Goal: Check status: Check status

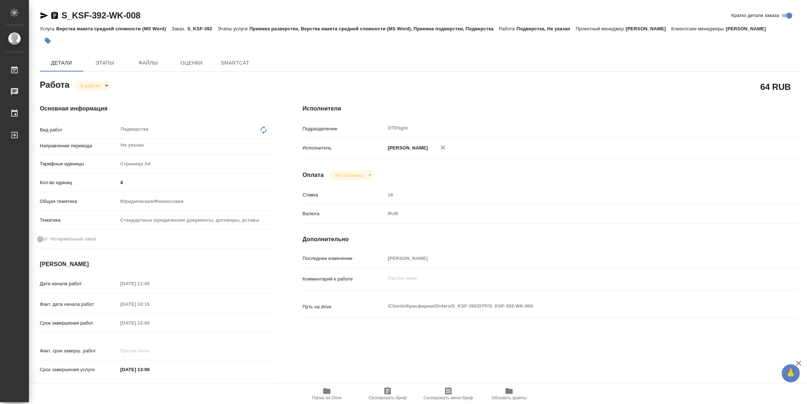
type textarea "x"
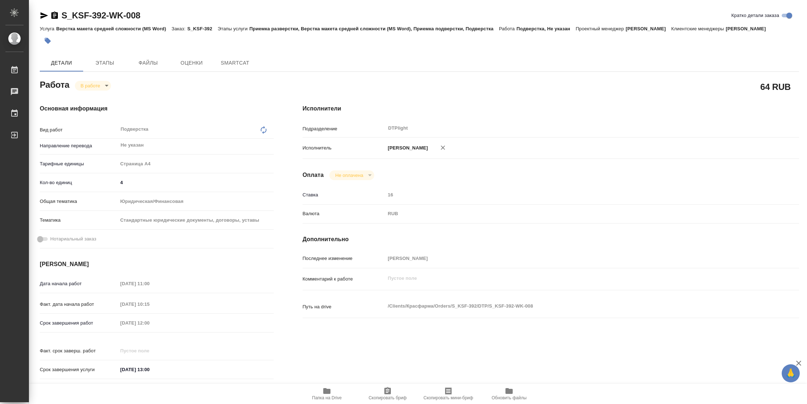
type textarea "x"
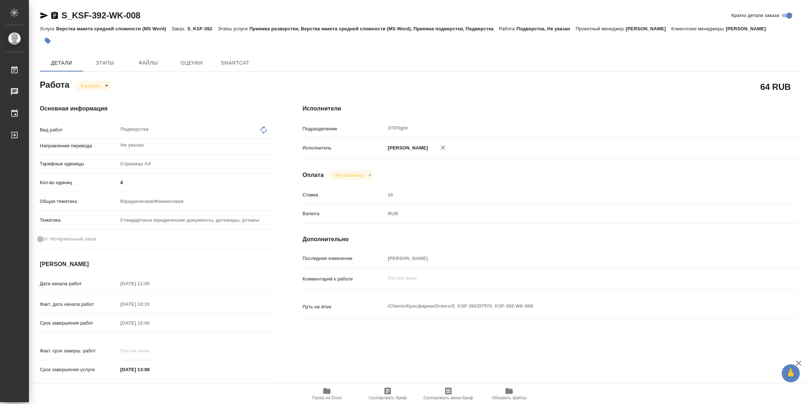
type textarea "x"
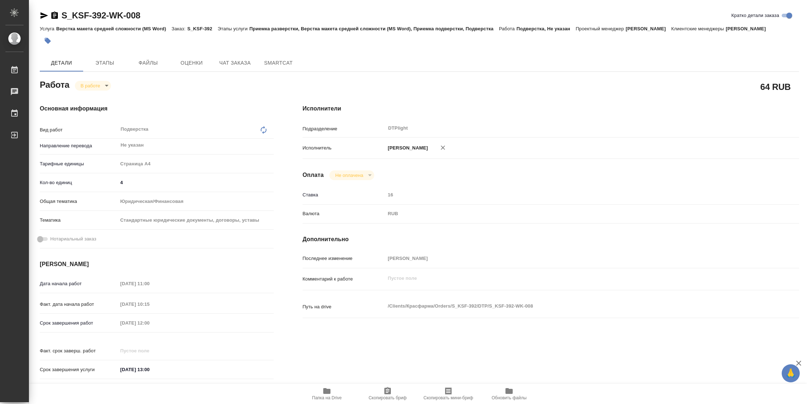
click at [322, 394] on icon "button" at bounding box center [326, 391] width 9 height 9
type textarea "x"
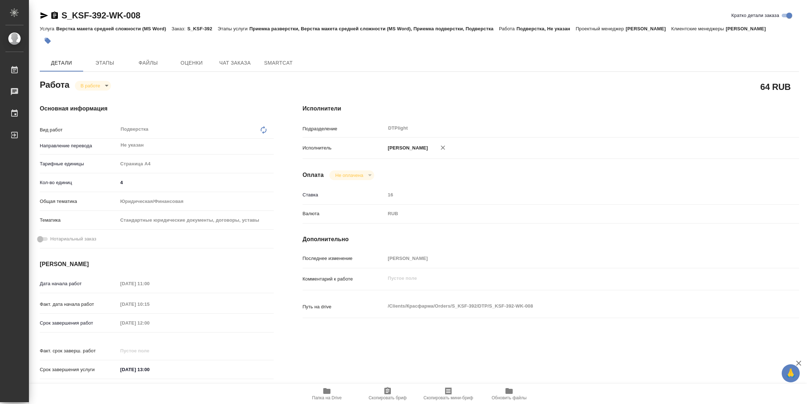
type textarea "x"
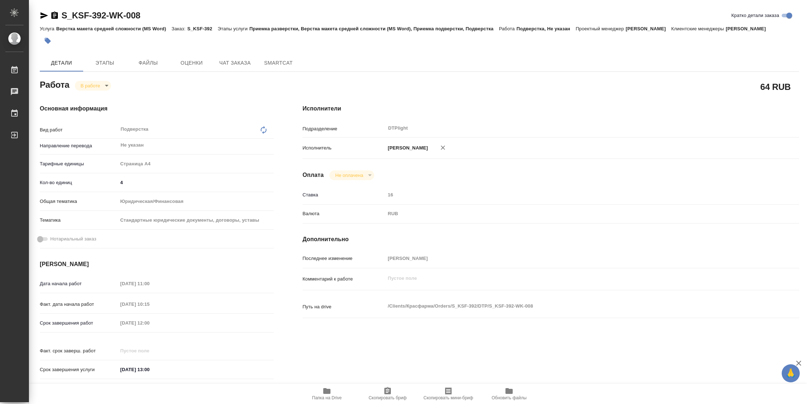
type textarea "x"
click at [321, 396] on span "Папка на Drive" at bounding box center [327, 398] width 30 height 5
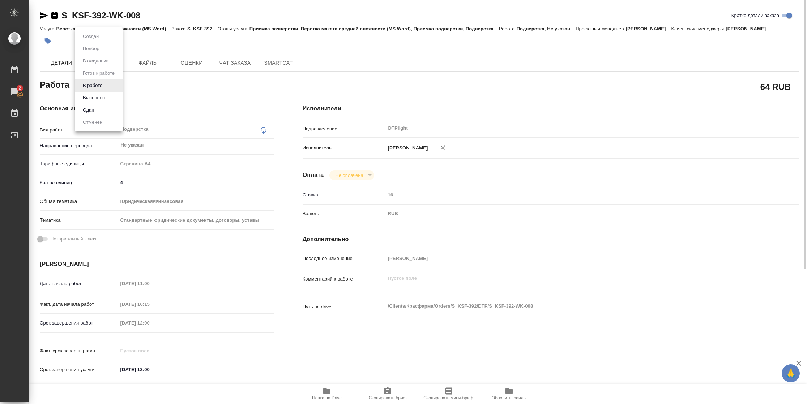
click at [96, 82] on body "🙏 .cls-1 fill:#fff; AWATERA [PERSON_NAME] 2 Чаты График Выйти S_KSF-392-WK-008 …" at bounding box center [403, 202] width 807 height 404
click at [96, 98] on button "Выполнен" at bounding box center [94, 98] width 26 height 8
type textarea "x"
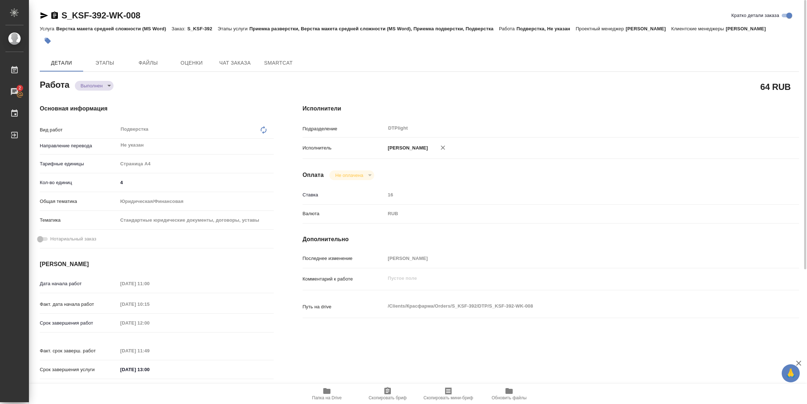
type textarea "x"
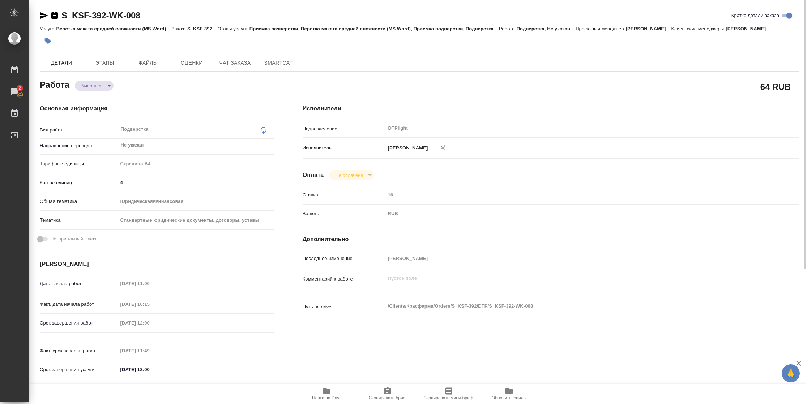
type textarea "x"
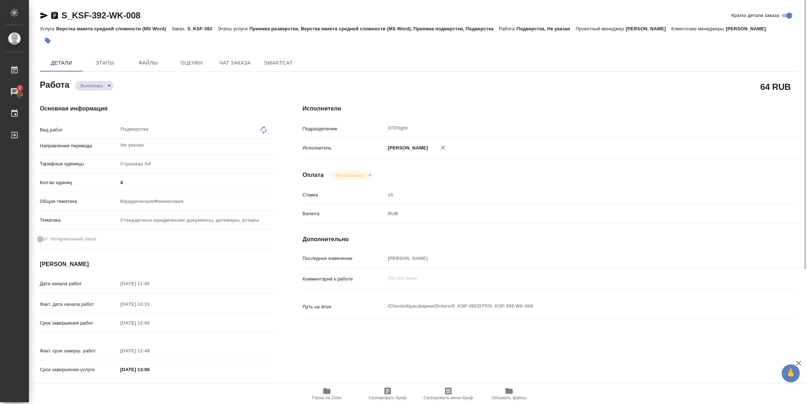
type textarea "x"
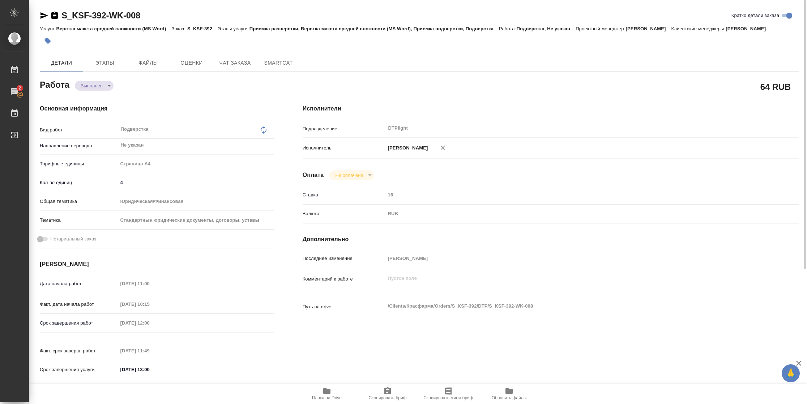
type textarea "x"
click at [45, 17] on icon "button" at bounding box center [44, 15] width 9 height 9
